Goal: Book appointment/travel/reservation

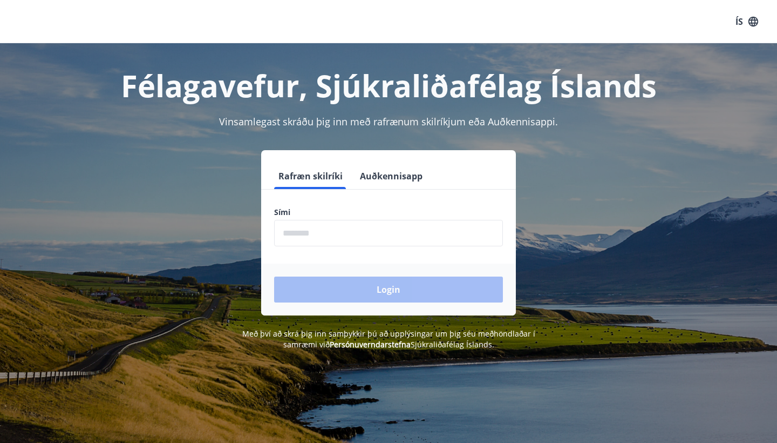
click at [293, 234] on input "phone" at bounding box center [388, 233] width 229 height 26
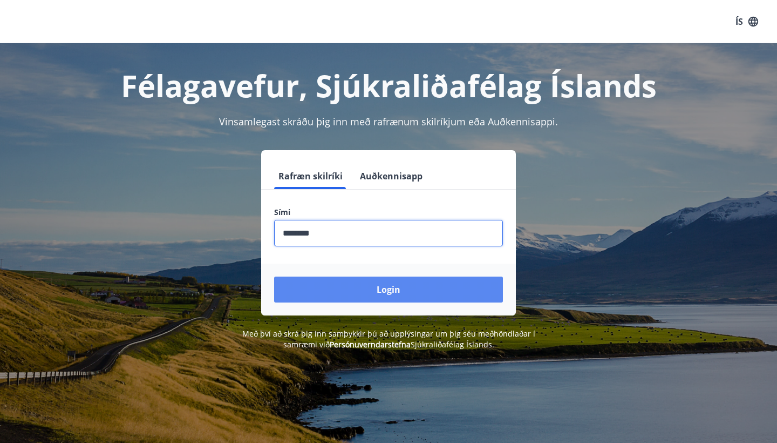
type input "********"
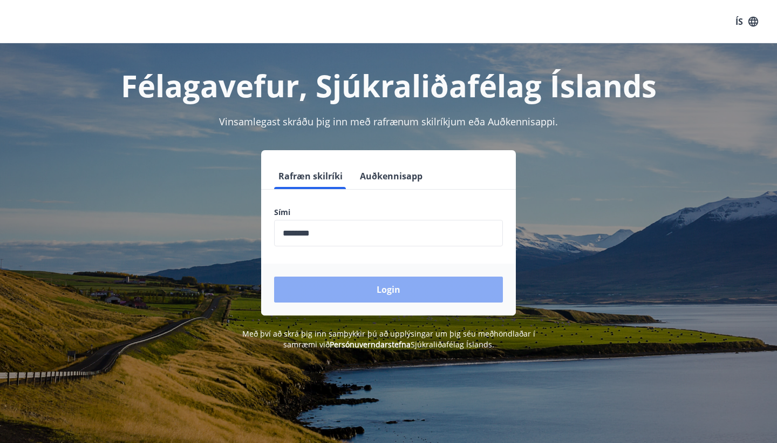
click at [357, 290] on button "Login" at bounding box center [388, 289] width 229 height 26
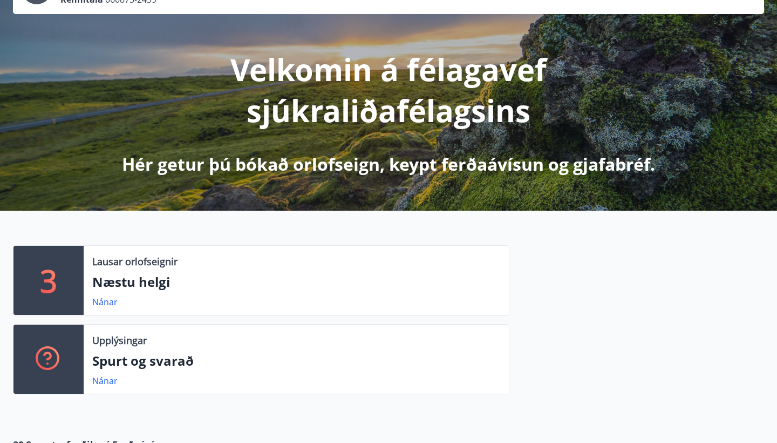
scroll to position [100, 0]
click at [108, 301] on link "Nánar" at bounding box center [104, 302] width 25 height 12
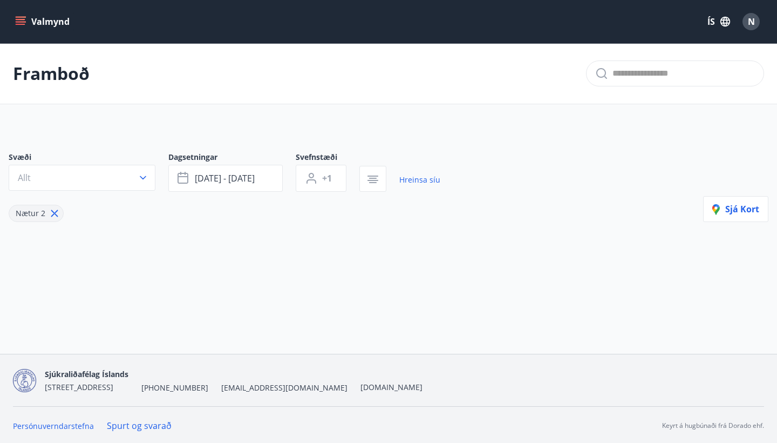
type input "*"
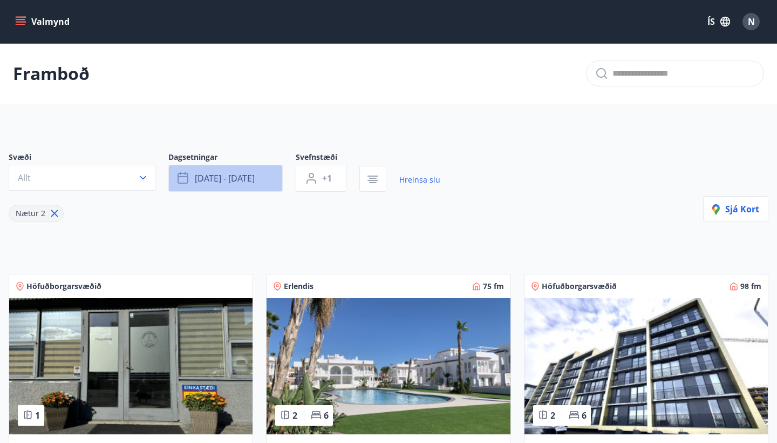
click at [181, 180] on icon "button" at bounding box center [184, 178] width 13 height 13
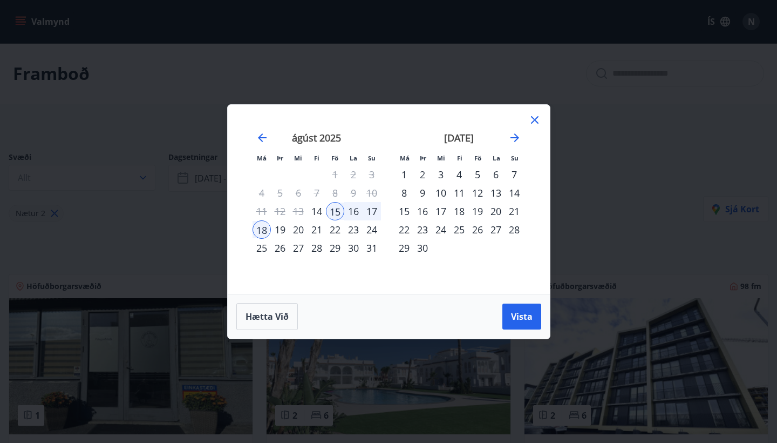
click at [261, 248] on div "25" at bounding box center [262, 248] width 18 height 18
click at [318, 248] on div "28" at bounding box center [317, 248] width 18 height 18
click at [517, 313] on span "Vista" at bounding box center [522, 316] width 22 height 12
